Goal: Information Seeking & Learning: Learn about a topic

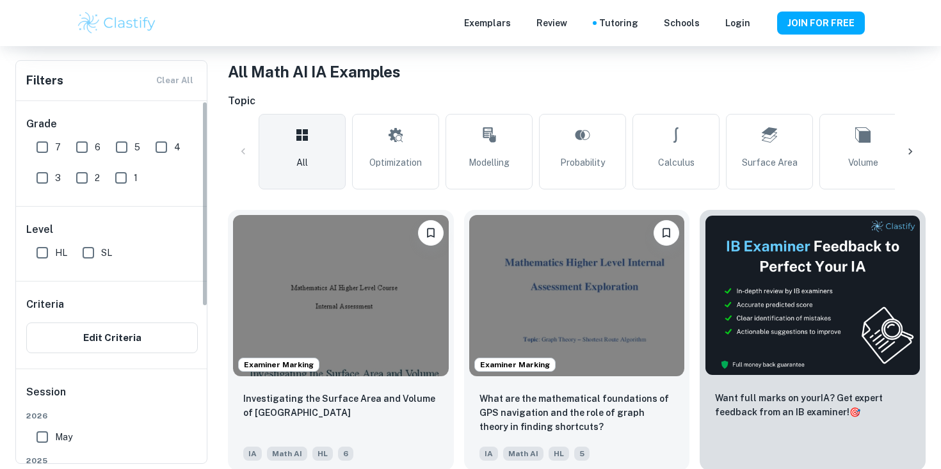
scroll to position [243, 0]
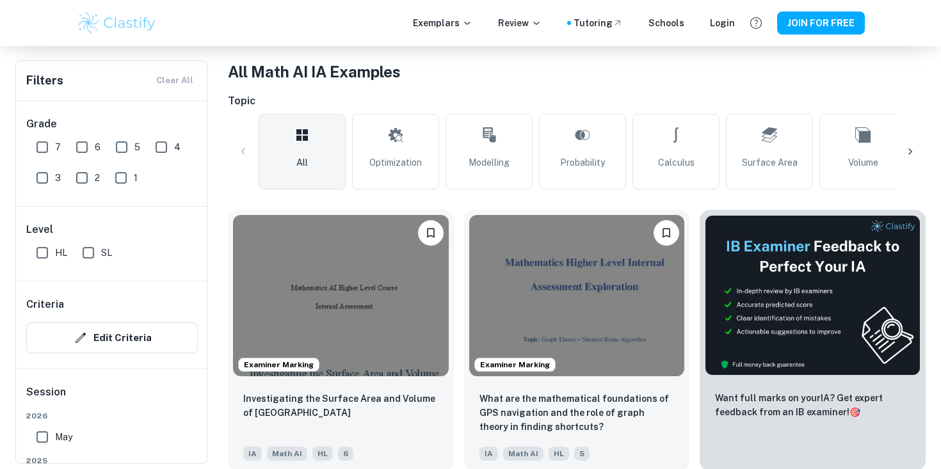
click at [86, 257] on input "SL" at bounding box center [89, 253] width 26 height 26
checkbox input "true"
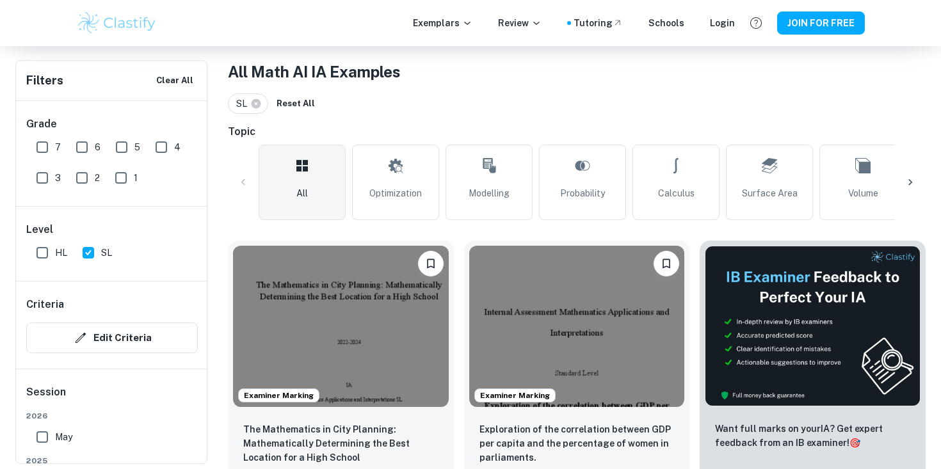
click at [87, 141] on input "6" at bounding box center [82, 147] width 26 height 26
checkbox input "true"
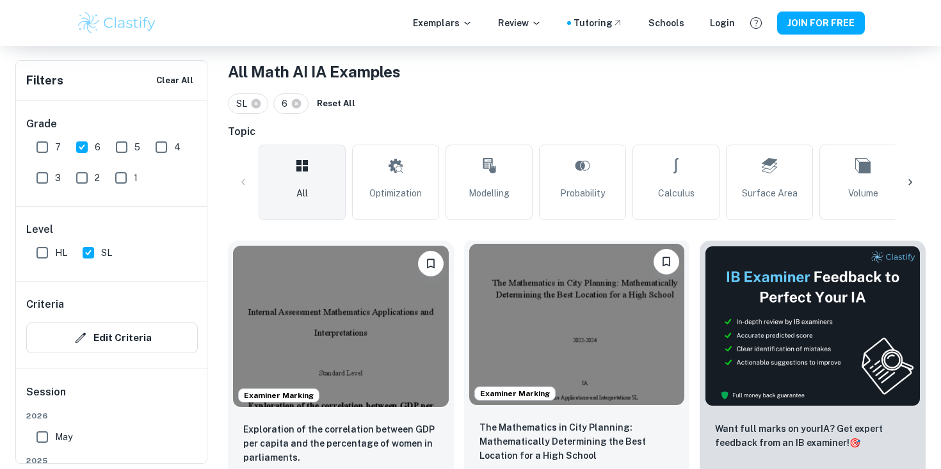
click at [513, 328] on img at bounding box center [577, 324] width 216 height 161
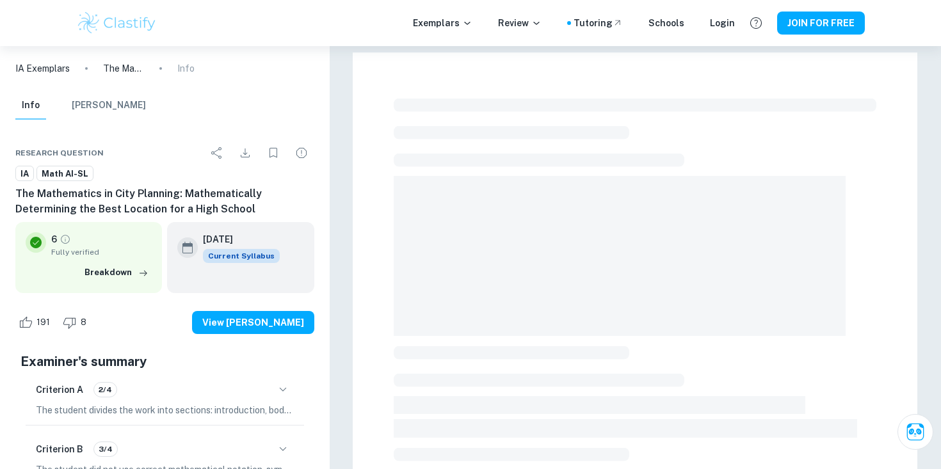
scroll to position [26, 0]
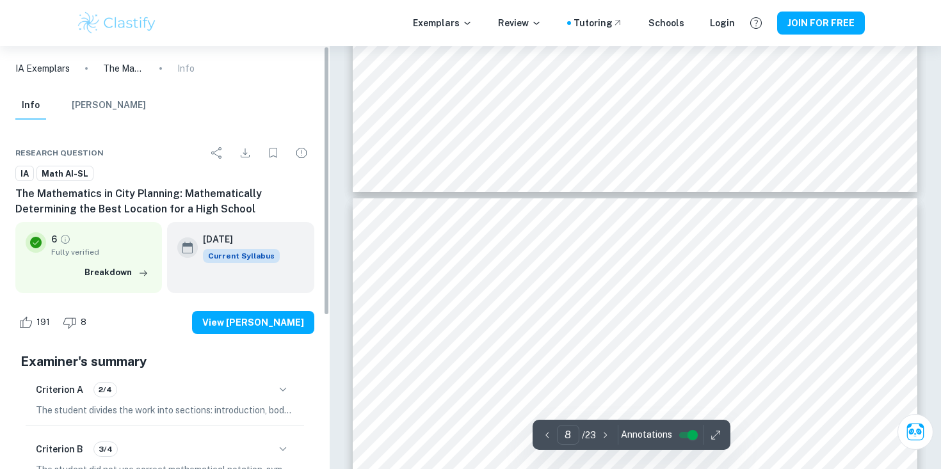
type input "9"
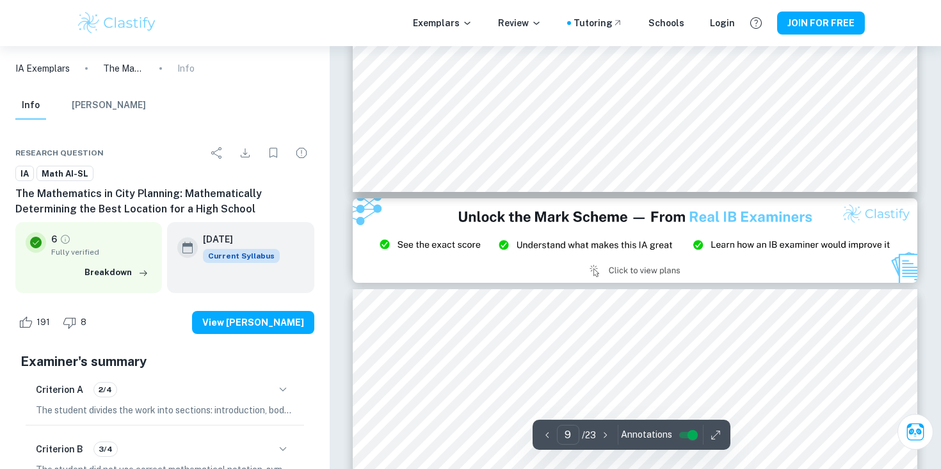
scroll to position [6952, 0]
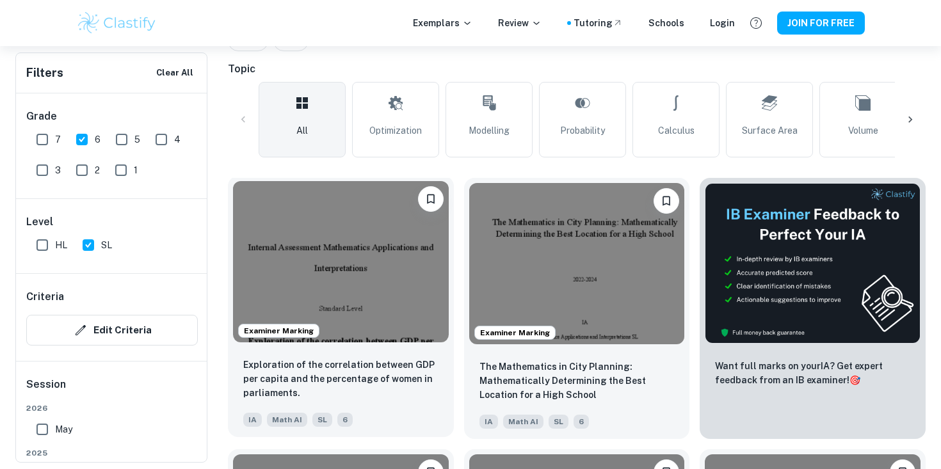
scroll to position [303, 0]
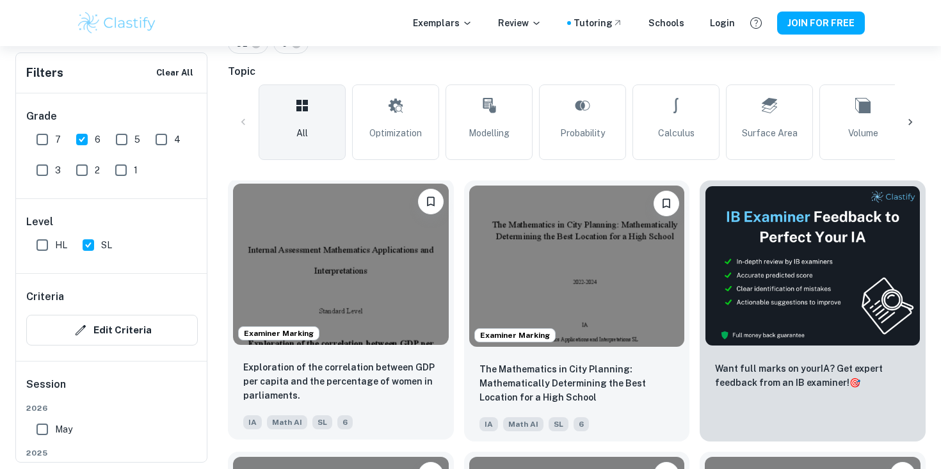
click at [344, 313] on img at bounding box center [341, 264] width 216 height 161
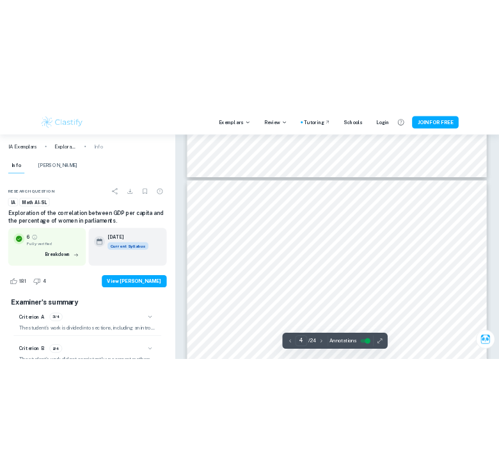
scroll to position [2524, 0]
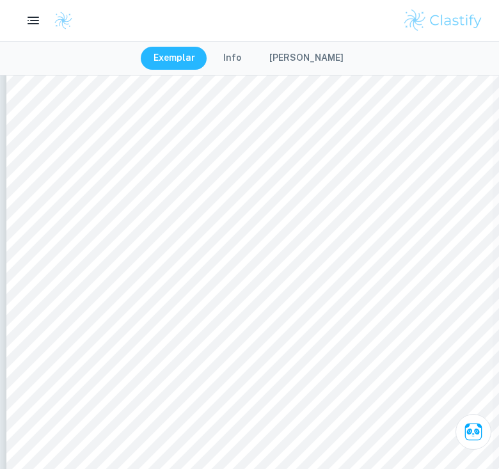
click at [496, 15] on div at bounding box center [249, 21] width 499 height 26
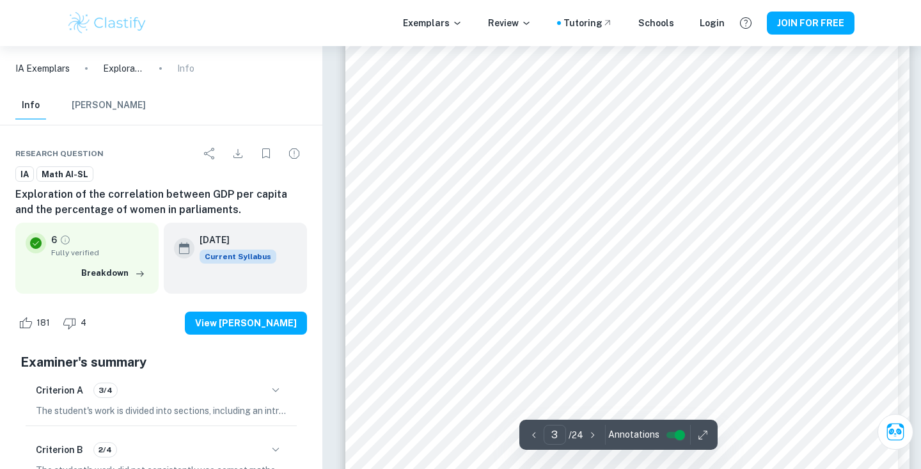
scroll to position [1870, 0]
type input "4"
